Goal: Task Accomplishment & Management: Manage account settings

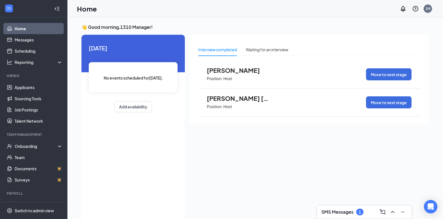
click at [223, 71] on span "[PERSON_NAME]" at bounding box center [238, 70] width 62 height 7
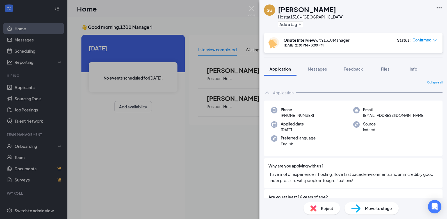
click at [185, 175] on div "SG [PERSON_NAME] Host at 1310 - Boise Add a tag Onsite Interview with 1310 Mana…" at bounding box center [223, 109] width 447 height 219
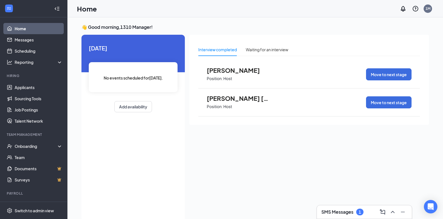
click at [223, 99] on span "[PERSON_NAME] [PERSON_NAME]" at bounding box center [238, 98] width 62 height 7
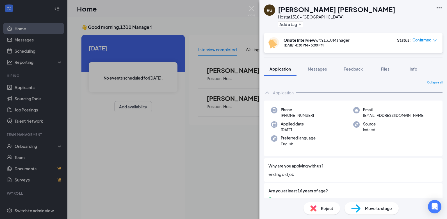
click at [155, 161] on div "[PERSON_NAME] Host at 1310 - Boise Add a tag Onsite Interview with 1310 Manager…" at bounding box center [223, 109] width 447 height 219
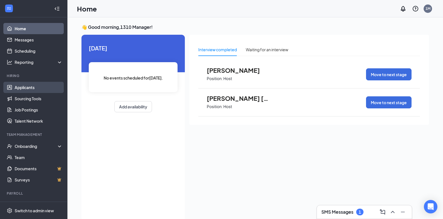
click at [23, 85] on link "Applicants" at bounding box center [39, 87] width 48 height 11
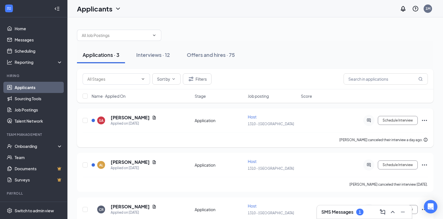
click at [93, 120] on div at bounding box center [92, 120] width 3 height 3
click at [149, 55] on div "Interviews · 12" at bounding box center [153, 54] width 34 height 7
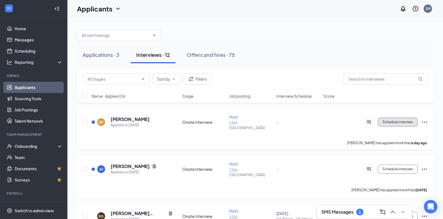
click at [400, 120] on span "Schedule interview" at bounding box center [397, 122] width 30 height 4
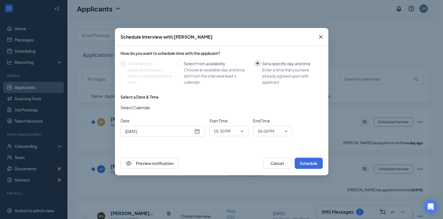
click at [197, 132] on div "[DATE]" at bounding box center [162, 132] width 75 height 6
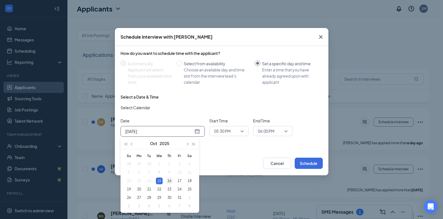
type input "[DATE]"
click at [170, 181] on div "16" at bounding box center [169, 181] width 7 height 7
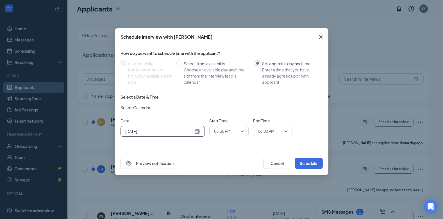
click at [241, 130] on span "05:30 PM" at bounding box center [229, 131] width 30 height 8
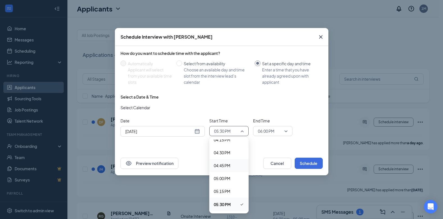
scroll to position [817, 0]
click at [225, 180] on span "04:30 PM" at bounding box center [222, 181] width 17 height 6
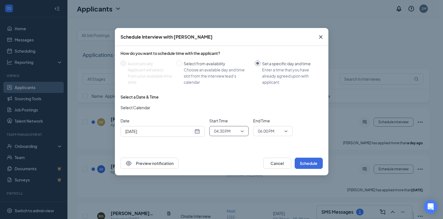
click at [287, 131] on span "06:00 PM" at bounding box center [273, 131] width 30 height 8
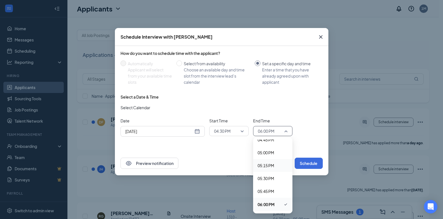
scroll to position [843, 0]
click at [270, 168] on span "04:45 PM" at bounding box center [265, 168] width 17 height 6
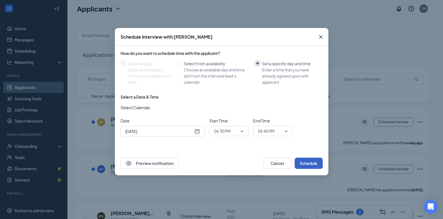
click at [308, 162] on button "Schedule" at bounding box center [308, 163] width 28 height 11
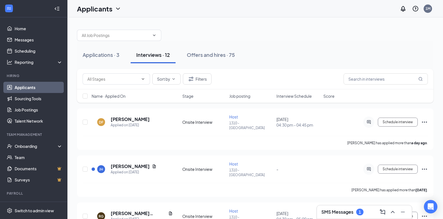
scroll to position [28, 0]
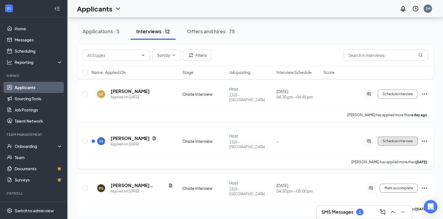
click at [399, 139] on span "Schedule interview" at bounding box center [397, 141] width 30 height 4
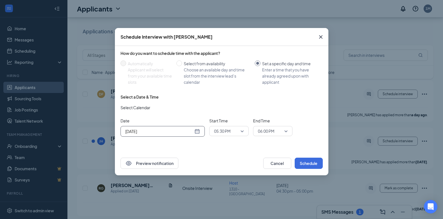
click at [197, 131] on div "[DATE]" at bounding box center [162, 132] width 75 height 6
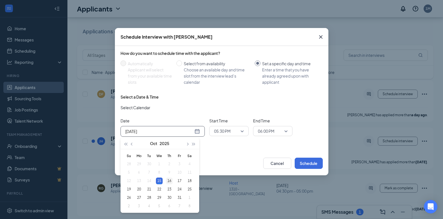
type input "[DATE]"
click at [170, 181] on div "16" at bounding box center [169, 181] width 7 height 7
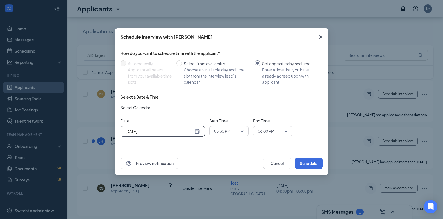
click at [241, 129] on span "05:30 PM" at bounding box center [229, 131] width 30 height 8
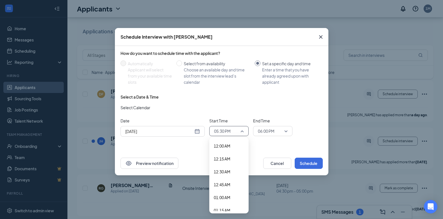
scroll to position [845, 0]
click at [226, 178] on span "05:00 PM" at bounding box center [222, 179] width 17 height 6
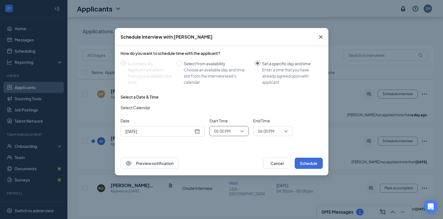
click at [285, 129] on span "06:00 PM" at bounding box center [273, 131] width 30 height 8
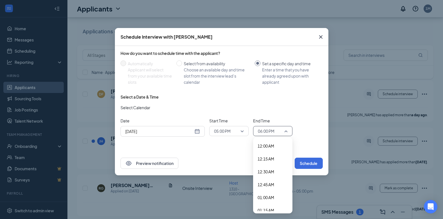
scroll to position [871, 0]
click at [269, 165] on span "05:15 PM" at bounding box center [265, 166] width 17 height 6
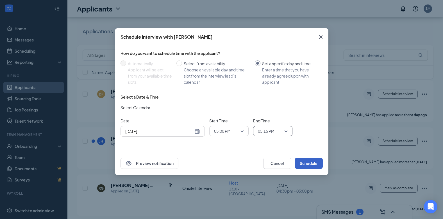
click at [311, 161] on button "Schedule" at bounding box center [308, 163] width 28 height 11
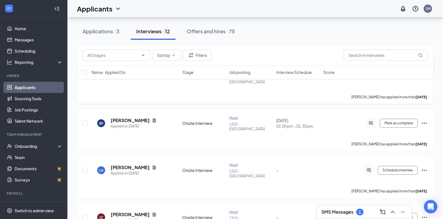
scroll to position [309, 0]
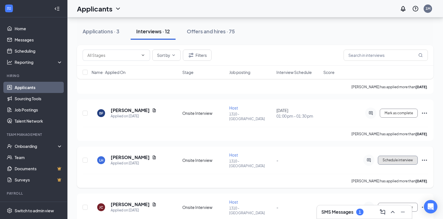
click at [400, 159] on span "Schedule interview" at bounding box center [397, 161] width 30 height 4
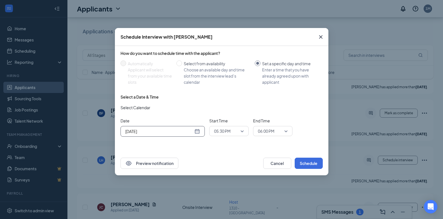
click at [197, 132] on div "[DATE]" at bounding box center [162, 132] width 75 height 6
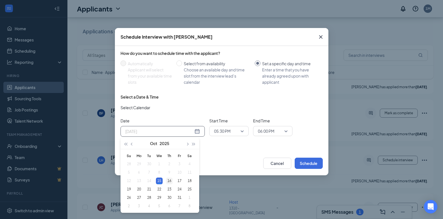
type input "[DATE]"
click at [167, 180] on div "16" at bounding box center [169, 181] width 7 height 7
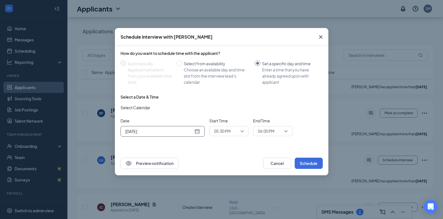
click at [285, 131] on span "06:00 PM" at bounding box center [273, 131] width 30 height 8
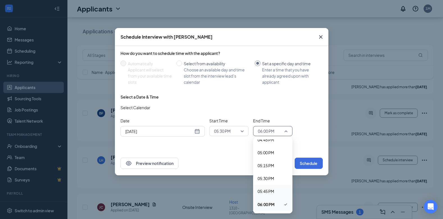
click at [271, 189] on span "05:45 PM" at bounding box center [265, 192] width 17 height 6
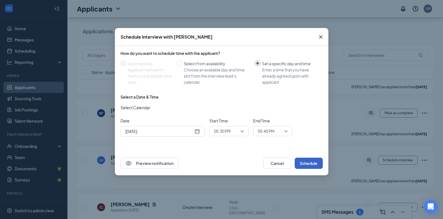
click at [311, 162] on button "Schedule" at bounding box center [308, 163] width 28 height 11
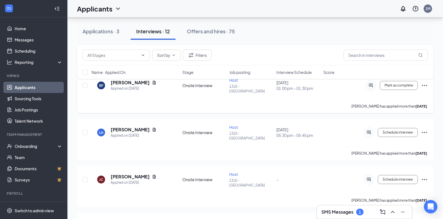
scroll to position [337, 0]
click at [390, 178] on span "Schedule interview" at bounding box center [397, 180] width 30 height 4
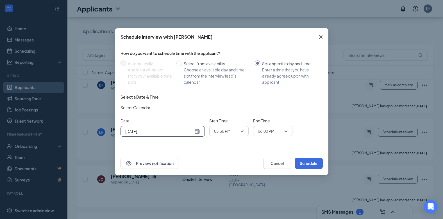
click at [196, 130] on div "[DATE]" at bounding box center [162, 132] width 75 height 6
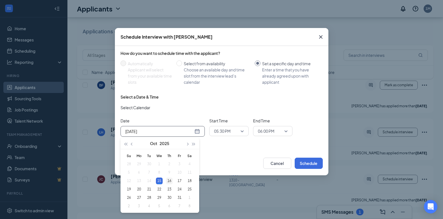
type input "[DATE]"
click at [168, 181] on div "16" at bounding box center [169, 181] width 7 height 7
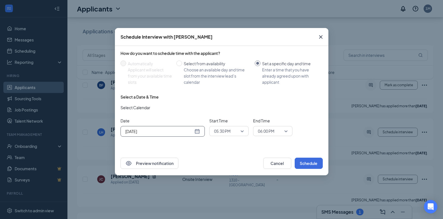
click at [240, 129] on span "05:30 PM" at bounding box center [229, 131] width 30 height 8
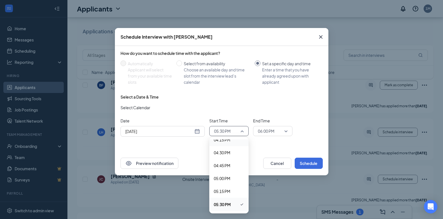
scroll to position [817, 0]
click at [228, 142] on span "03:45 PM" at bounding box center [222, 142] width 17 height 6
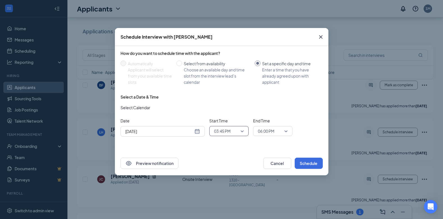
click at [285, 131] on span "06:00 PM" at bounding box center [273, 131] width 30 height 8
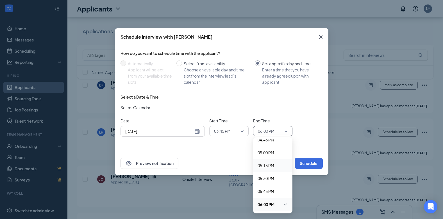
scroll to position [843, 0]
click at [268, 142] on span "04:15 PM" at bounding box center [265, 142] width 17 height 6
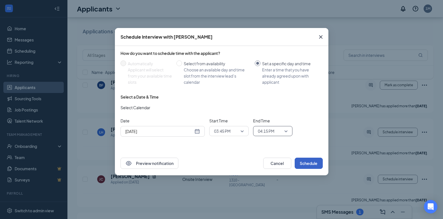
click at [307, 162] on button "Schedule" at bounding box center [308, 163] width 28 height 11
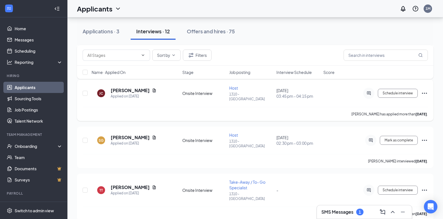
scroll to position [423, 0]
click at [388, 188] on span "Schedule interview" at bounding box center [397, 190] width 30 height 4
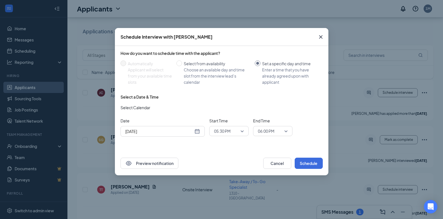
click at [241, 131] on span "05:30 PM" at bounding box center [229, 131] width 30 height 8
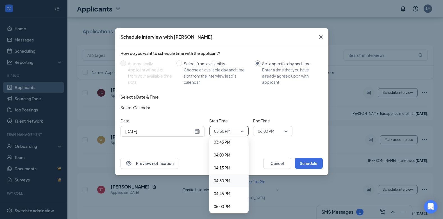
scroll to position [789, 0]
click at [223, 155] on span "03:30 PM" at bounding box center [222, 157] width 17 height 6
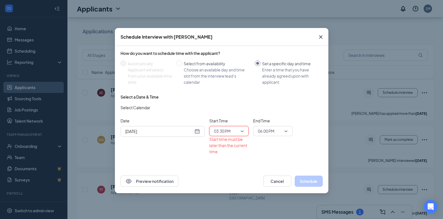
click at [244, 130] on div "03:30 PM" at bounding box center [228, 131] width 39 height 10
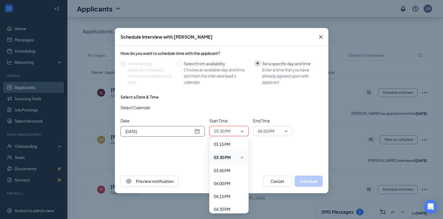
click at [196, 132] on div "[DATE]" at bounding box center [162, 132] width 75 height 6
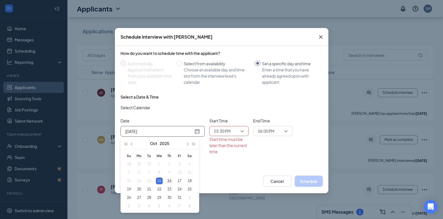
type input "[DATE]"
drag, startPoint x: 170, startPoint y: 181, endPoint x: 179, endPoint y: 171, distance: 13.1
click at [170, 181] on div "16" at bounding box center [169, 181] width 7 height 7
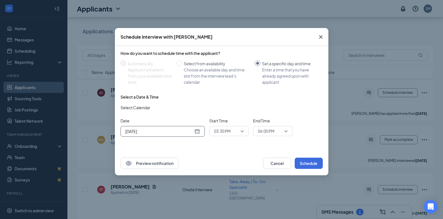
click at [241, 131] on span "03:30 PM" at bounding box center [229, 131] width 30 height 8
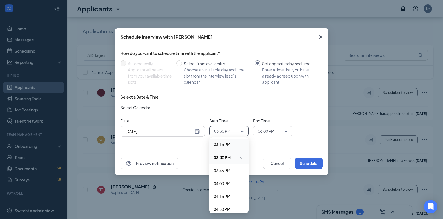
click at [221, 145] on span "03:15 PM" at bounding box center [222, 144] width 17 height 6
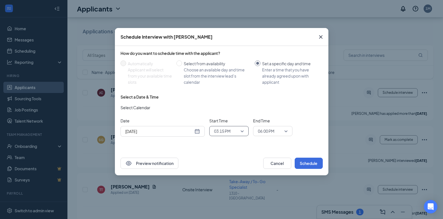
click at [286, 132] on span "06:00 PM" at bounding box center [273, 131] width 30 height 8
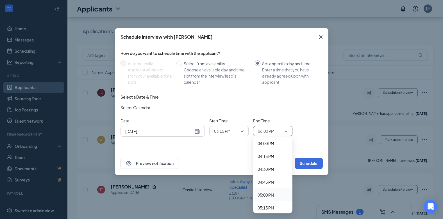
scroll to position [787, 0]
click at [267, 171] on span "03:45 PM" at bounding box center [265, 172] width 17 height 6
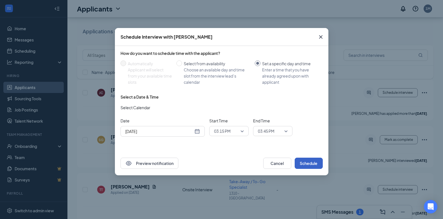
click at [312, 164] on button "Schedule" at bounding box center [308, 163] width 28 height 11
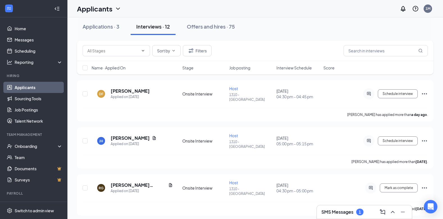
scroll to position [0, 0]
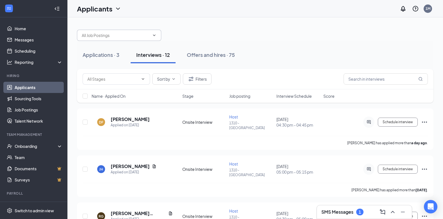
click at [153, 35] on icon "ChevronDown" at bounding box center [154, 35] width 4 height 4
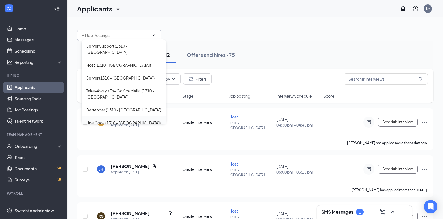
click at [112, 120] on div "Line Cook (1310 - [GEOGRAPHIC_DATA])" at bounding box center [123, 123] width 74 height 6
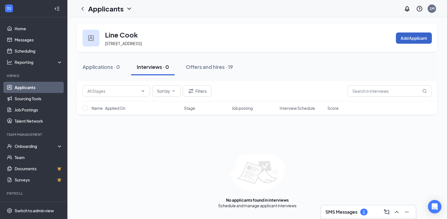
click at [415, 35] on button "Add Applicant" at bounding box center [414, 38] width 36 height 11
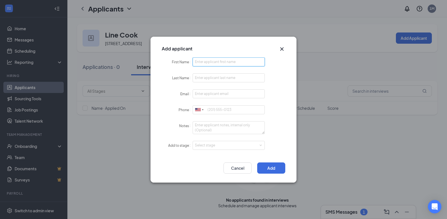
click at [216, 63] on input "First Name" at bounding box center [229, 62] width 72 height 9
type input "j"
type input "[PERSON_NAME]"
click at [200, 77] on input "Last Name" at bounding box center [229, 78] width 72 height 9
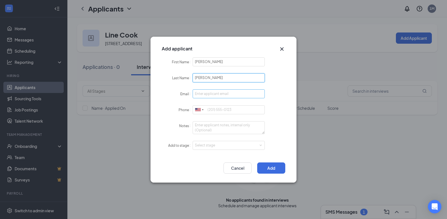
type input "[PERSON_NAME]"
click at [205, 93] on input "Email" at bounding box center [229, 94] width 72 height 9
type input "[EMAIL_ADDRESS][DOMAIN_NAME]"
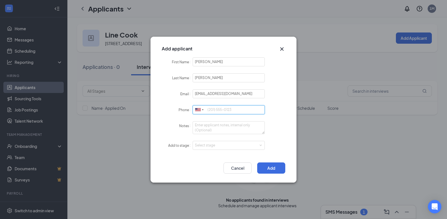
click at [219, 108] on input "Phone" at bounding box center [229, 110] width 72 height 9
click at [218, 145] on div "Select stage" at bounding box center [227, 146] width 65 height 6
type input "2086051575"
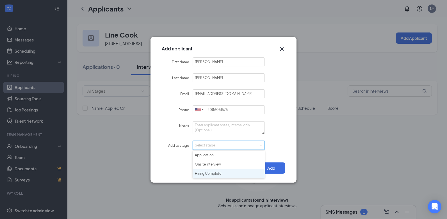
click at [210, 173] on li "Hiring Complete" at bounding box center [229, 173] width 72 height 9
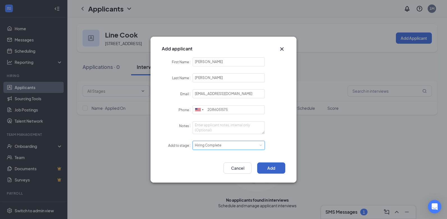
click at [268, 168] on button "Add" at bounding box center [271, 168] width 28 height 11
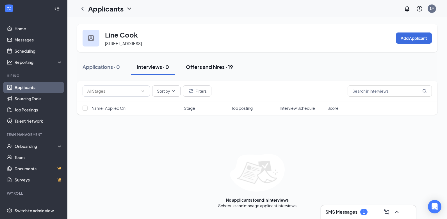
click at [208, 68] on div "Offers and hires · 19" at bounding box center [209, 66] width 47 height 7
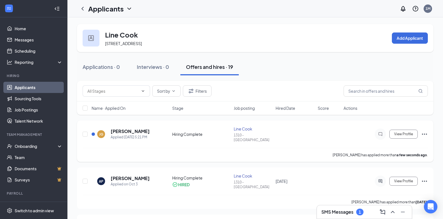
click at [424, 131] on icon "Ellipses" at bounding box center [424, 134] width 7 height 7
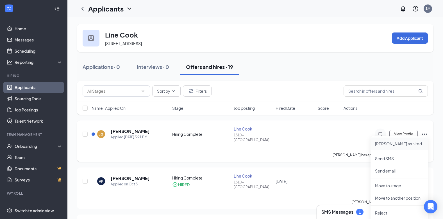
click at [392, 145] on p "[PERSON_NAME] as hired" at bounding box center [399, 144] width 48 height 6
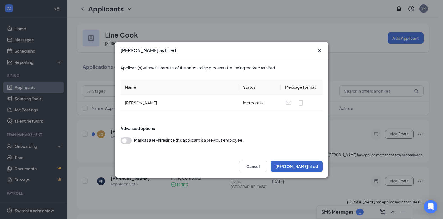
click at [314, 164] on button "[PERSON_NAME] hired" at bounding box center [296, 166] width 52 height 11
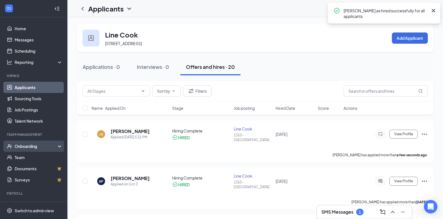
click at [27, 146] on div "Onboarding" at bounding box center [36, 147] width 43 height 6
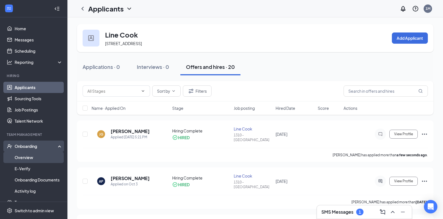
click at [29, 159] on link "Overview" at bounding box center [39, 157] width 48 height 11
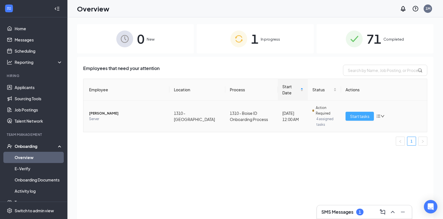
click at [356, 113] on span "Start tasks" at bounding box center [359, 116] width 19 height 6
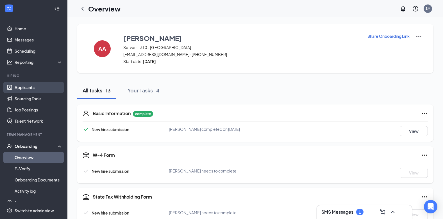
click at [33, 87] on link "Applicants" at bounding box center [39, 87] width 48 height 11
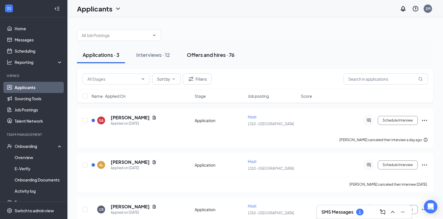
click at [196, 53] on div "Offers and hires · 76" at bounding box center [211, 54] width 48 height 7
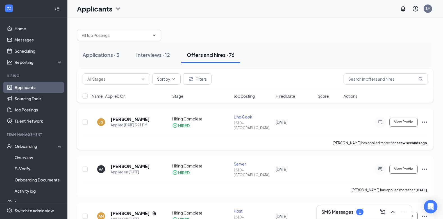
click at [425, 119] on icon "Ellipses" at bounding box center [424, 122] width 7 height 7
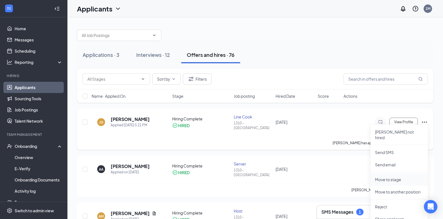
click at [385, 177] on p "Move to stage" at bounding box center [399, 180] width 48 height 6
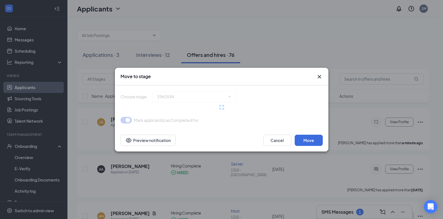
type input "Hiring Complete (current stage)"
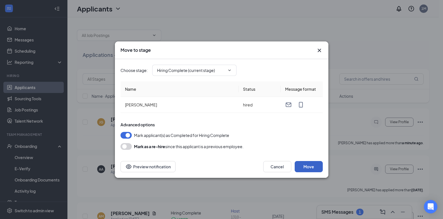
click at [313, 168] on button "Move" at bounding box center [308, 166] width 28 height 11
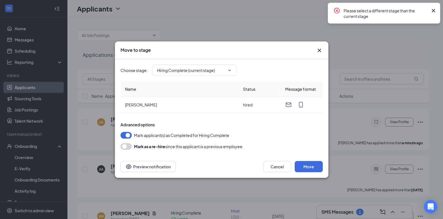
click at [434, 10] on icon "Cross" at bounding box center [433, 10] width 7 height 7
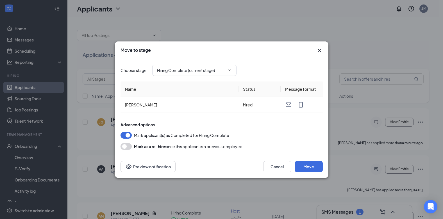
click at [318, 50] on icon "Cross" at bounding box center [318, 50] width 3 height 3
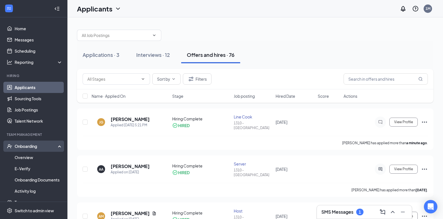
click at [34, 144] on div "Onboarding" at bounding box center [36, 147] width 43 height 6
click at [36, 146] on div "Onboarding" at bounding box center [36, 147] width 43 height 6
click at [31, 157] on link "Overview" at bounding box center [39, 157] width 48 height 11
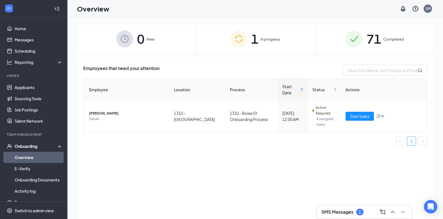
click at [152, 39] on span "New" at bounding box center [150, 39] width 8 height 6
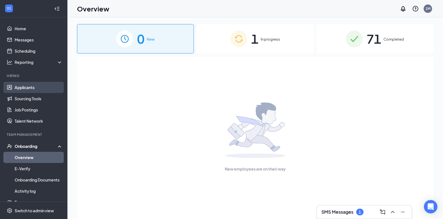
click at [27, 88] on link "Applicants" at bounding box center [39, 87] width 48 height 11
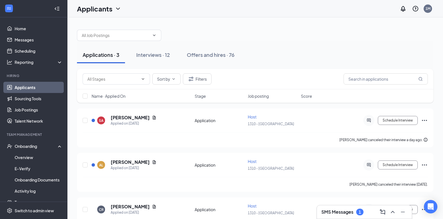
click at [101, 55] on div "Applications · 3" at bounding box center [101, 54] width 37 height 7
click at [394, 122] on button "Schedule Interview" at bounding box center [397, 120] width 40 height 9
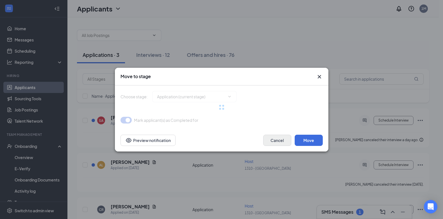
type input "Onsite Interview (next stage)"
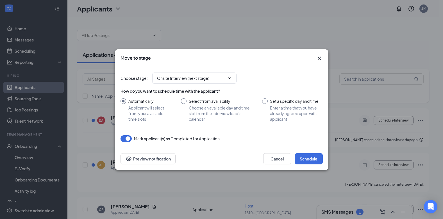
click at [184, 100] on input "Select from availability Choose an available day and time slot from the intervi…" at bounding box center [216, 110] width 70 height 24
radio input "true"
radio input "false"
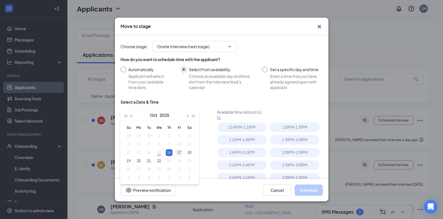
click at [180, 153] on div "17" at bounding box center [179, 153] width 7 height 7
type input "[DATE]"
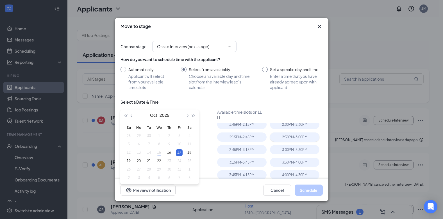
click at [283, 135] on div "2:30PM - 3:00PM" at bounding box center [294, 137] width 49 height 9
click at [313, 189] on button "Schedule" at bounding box center [308, 190] width 28 height 11
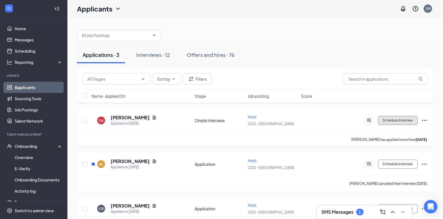
click at [400, 120] on button "Schedule Interview" at bounding box center [397, 120] width 40 height 9
type input "Hiring Complete (final stage)"
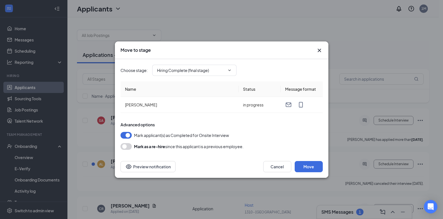
click at [320, 52] on icon "Cross" at bounding box center [318, 50] width 3 height 3
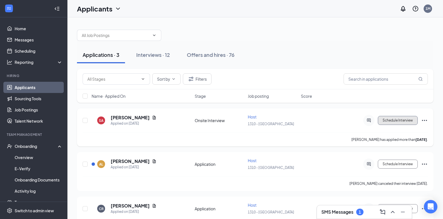
click at [392, 120] on button "Schedule Interview" at bounding box center [397, 120] width 40 height 9
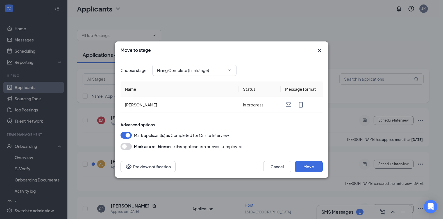
click at [319, 50] on icon "Cross" at bounding box center [318, 50] width 3 height 3
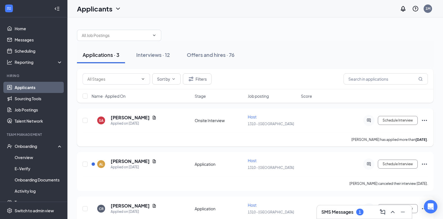
scroll to position [23, 0]
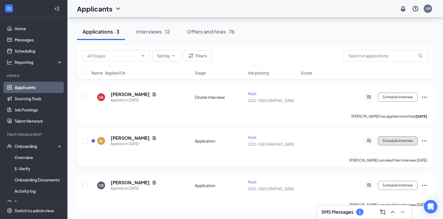
click at [396, 141] on button "Schedule Interview" at bounding box center [397, 141] width 40 height 9
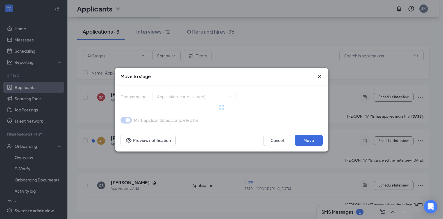
type input "Onsite Interview (next stage)"
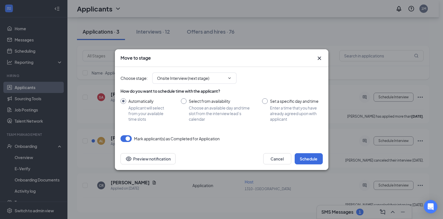
click at [184, 101] on input "Select from availability Choose an available day and time slot from the intervi…" at bounding box center [216, 110] width 70 height 24
radio input "true"
radio input "false"
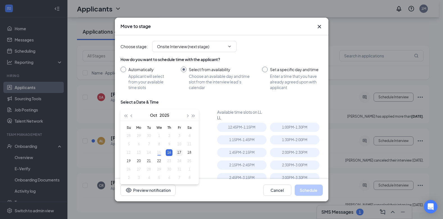
click at [180, 152] on div "17" at bounding box center [179, 153] width 7 height 7
type input "[DATE]"
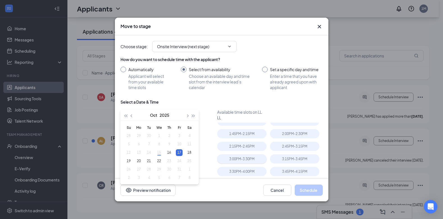
click at [248, 158] on div "3:00PM - 3:30PM" at bounding box center [241, 159] width 49 height 9
click at [310, 192] on button "Schedule" at bounding box center [308, 190] width 28 height 11
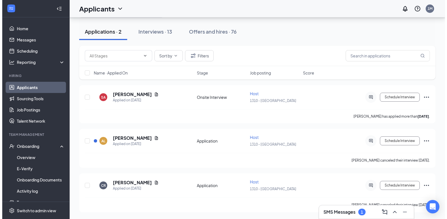
scroll to position [0, 0]
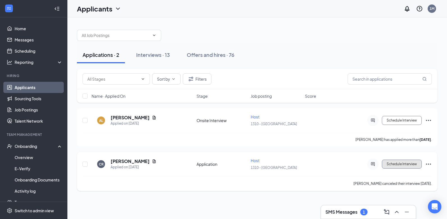
click at [413, 162] on button "Schedule Interview" at bounding box center [402, 164] width 40 height 9
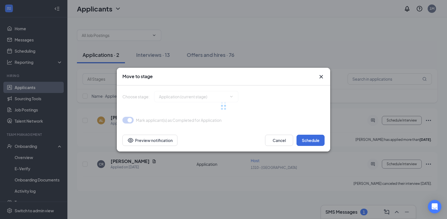
type input "Onsite Interview (next stage)"
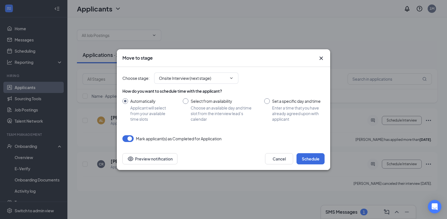
click at [186, 100] on input "Select from availability Choose an available day and time slot from the intervi…" at bounding box center [218, 110] width 70 height 24
radio input "true"
radio input "false"
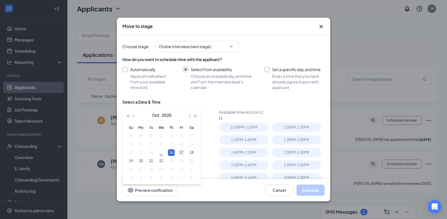
click at [182, 151] on div "17" at bounding box center [181, 153] width 7 height 7
type input "[DATE]"
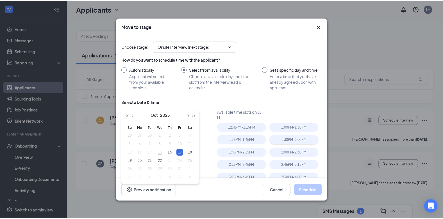
scroll to position [19, 0]
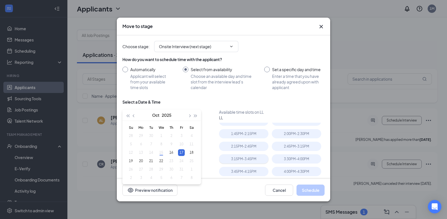
click at [250, 158] on div "3:15PM - 3:45PM" at bounding box center [243, 159] width 49 height 9
click at [309, 189] on button "Schedule" at bounding box center [310, 190] width 28 height 11
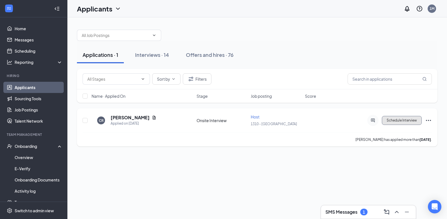
click at [397, 120] on button "Schedule Interview" at bounding box center [402, 120] width 40 height 9
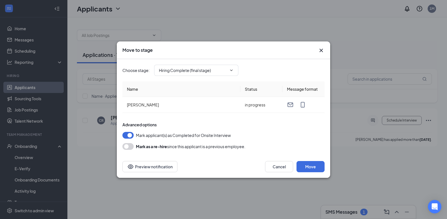
click at [322, 49] on icon "Cross" at bounding box center [321, 50] width 7 height 7
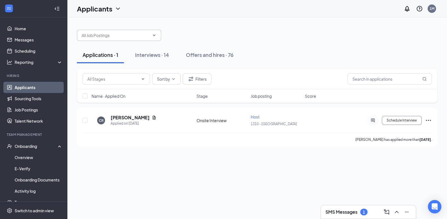
click at [154, 35] on icon "ChevronDown" at bounding box center [154, 35] width 3 height 1
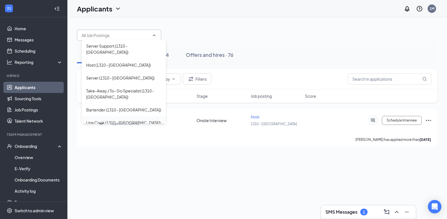
click at [96, 120] on div "Line Cook (1310 - [GEOGRAPHIC_DATA])" at bounding box center [123, 123] width 74 height 6
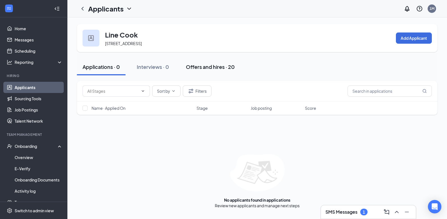
click at [220, 67] on div "Offers and hires · 20" at bounding box center [210, 66] width 49 height 7
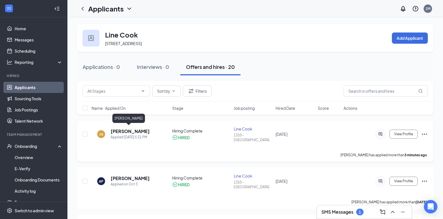
click at [129, 131] on h5 "[PERSON_NAME]" at bounding box center [130, 132] width 39 height 6
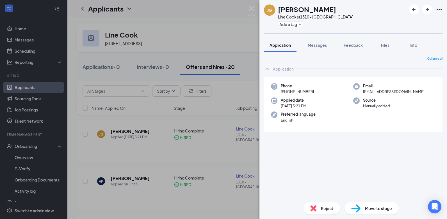
click at [379, 212] on div "Move to stage" at bounding box center [371, 209] width 54 height 12
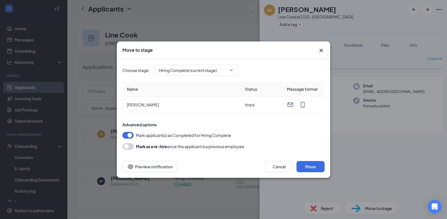
click at [321, 49] on icon "Cross" at bounding box center [321, 50] width 7 height 7
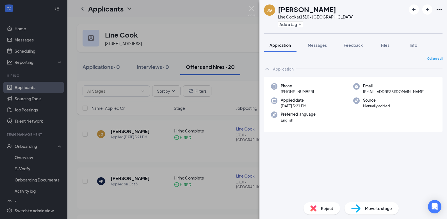
click at [31, 145] on div "[PERSON_NAME] [PERSON_NAME] Line Cook at 1310 - Boise Add a tag Application Mes…" at bounding box center [223, 109] width 447 height 219
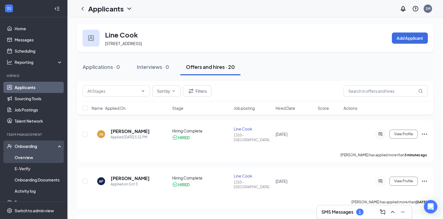
click at [28, 158] on link "Overview" at bounding box center [39, 157] width 48 height 11
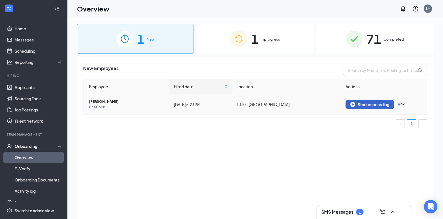
click at [371, 104] on div "Start onboarding" at bounding box center [369, 104] width 39 height 5
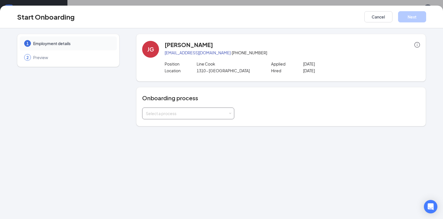
click at [174, 112] on div "Select a process" at bounding box center [187, 114] width 82 height 6
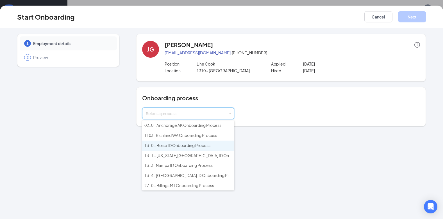
click at [171, 146] on span "1310 - Boise ID Onboarding Process" at bounding box center [177, 145] width 66 height 5
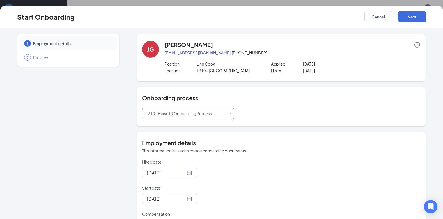
scroll to position [28, 0]
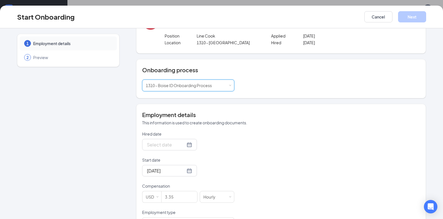
click at [183, 143] on div at bounding box center [169, 144] width 45 height 7
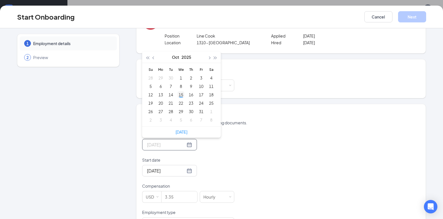
type input "[DATE]"
click at [178, 95] on div "15" at bounding box center [180, 94] width 7 height 7
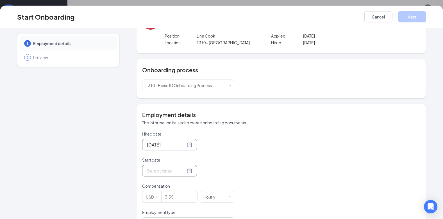
click at [182, 170] on div at bounding box center [169, 171] width 45 height 7
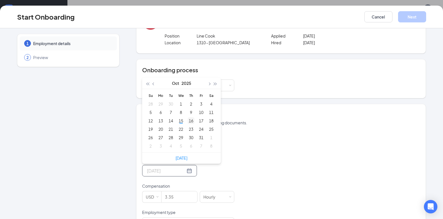
type input "[DATE]"
click at [189, 122] on div "16" at bounding box center [190, 121] width 7 height 7
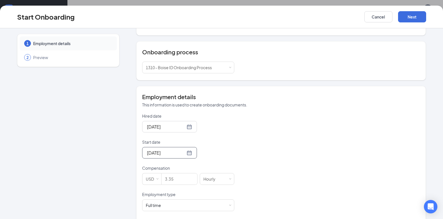
scroll to position [56, 0]
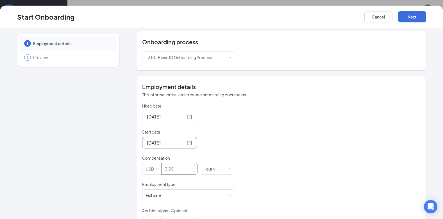
click at [176, 168] on input "3.35" at bounding box center [179, 169] width 36 height 11
type input "3"
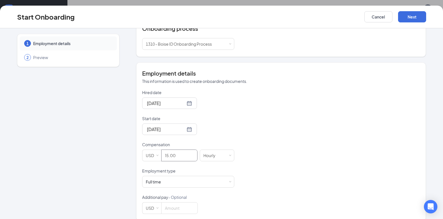
scroll to position [77, 0]
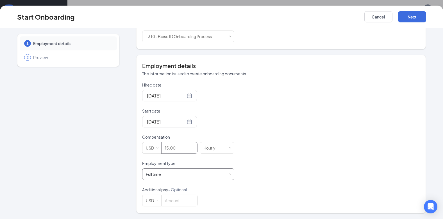
type input "15"
click at [174, 171] on div "Full time Works 30+ hours per week and is reasonably expected to work" at bounding box center [188, 174] width 85 height 11
click at [300, 176] on div "Hired date [DATE] [DATE] Su Mo Tu We Th Fr Sa 28 29 30 1 2 3 4 5 6 7 8 9 10 11 …" at bounding box center [281, 144] width 278 height 125
click at [406, 17] on button "Next" at bounding box center [412, 16] width 28 height 11
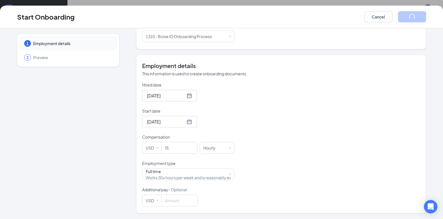
scroll to position [0, 0]
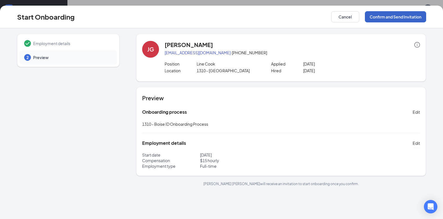
click at [407, 17] on button "Confirm and Send Invitation" at bounding box center [395, 16] width 61 height 11
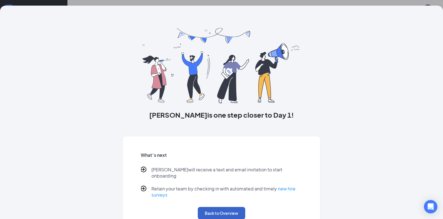
click at [237, 209] on button "Back to Overview" at bounding box center [221, 213] width 47 height 12
